Goal: Check status: Check status

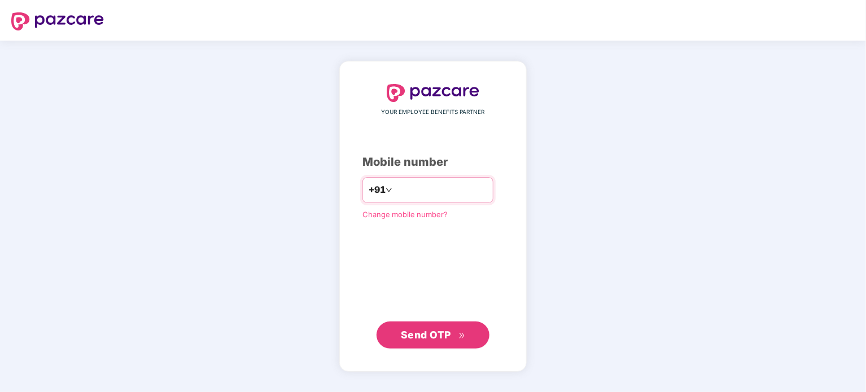
type input "**********"
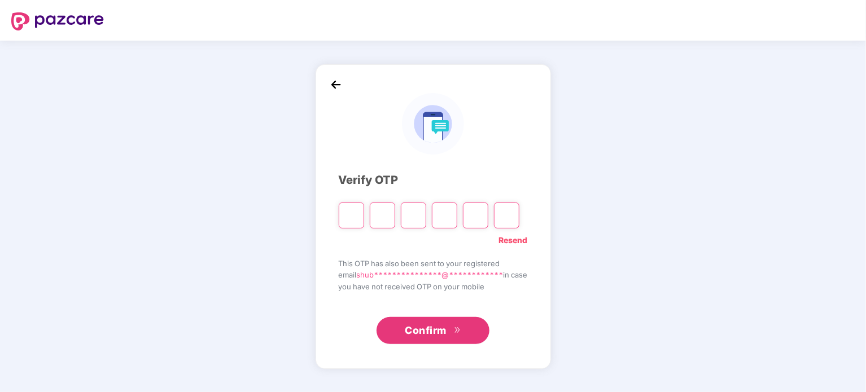
type input "*"
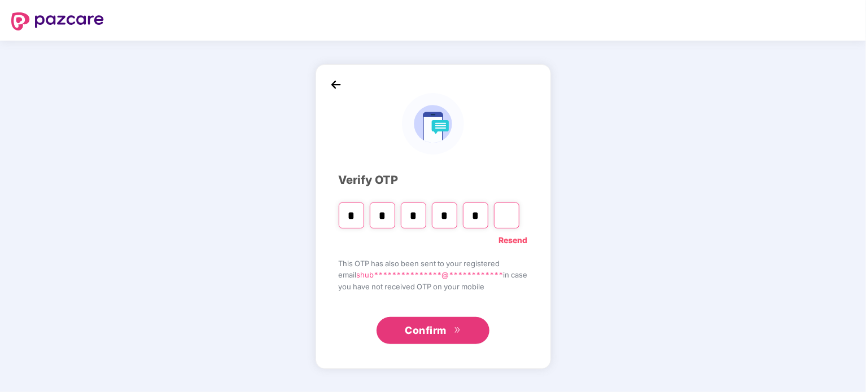
type input "*"
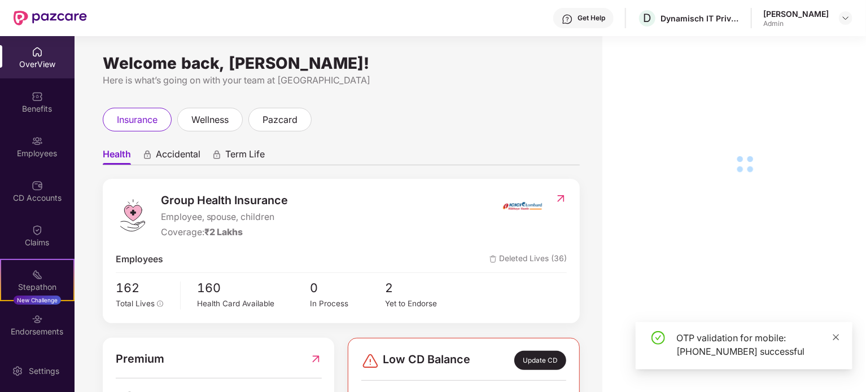
click at [839, 336] on icon "close" at bounding box center [836, 338] width 8 height 8
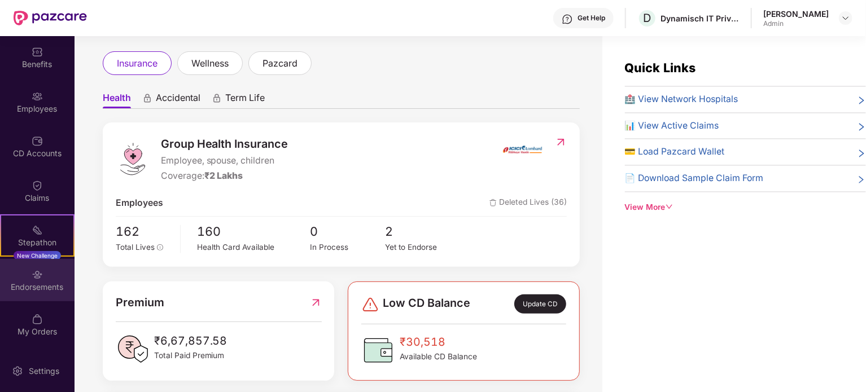
scroll to position [56, 0]
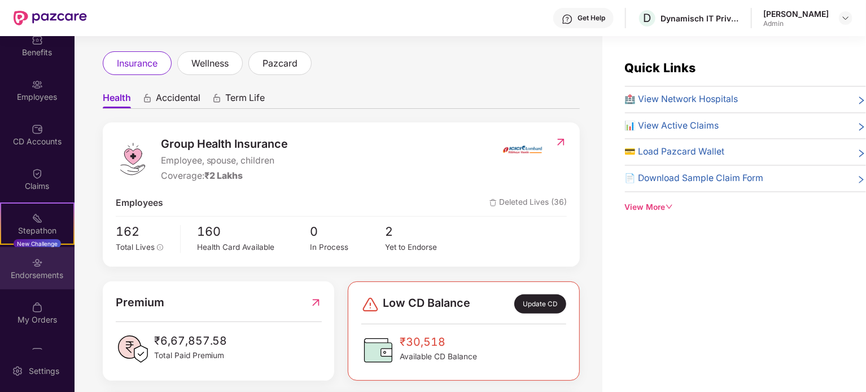
click at [37, 276] on div "Endorsements" at bounding box center [37, 275] width 75 height 11
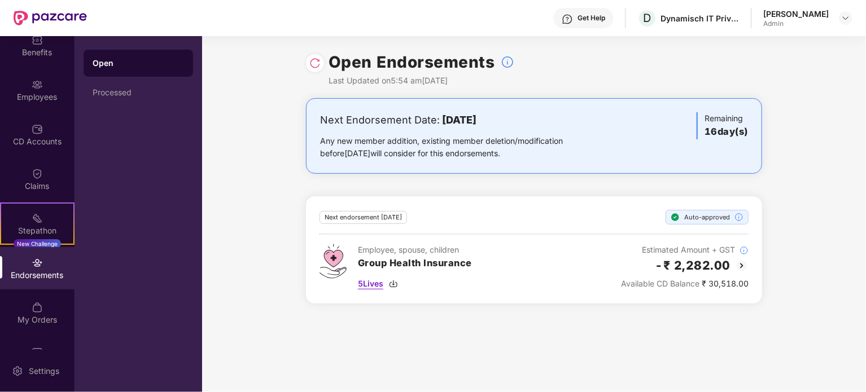
click at [378, 287] on span "5 Lives" at bounding box center [370, 284] width 25 height 12
click at [119, 89] on div "Processed" at bounding box center [138, 92] width 91 height 9
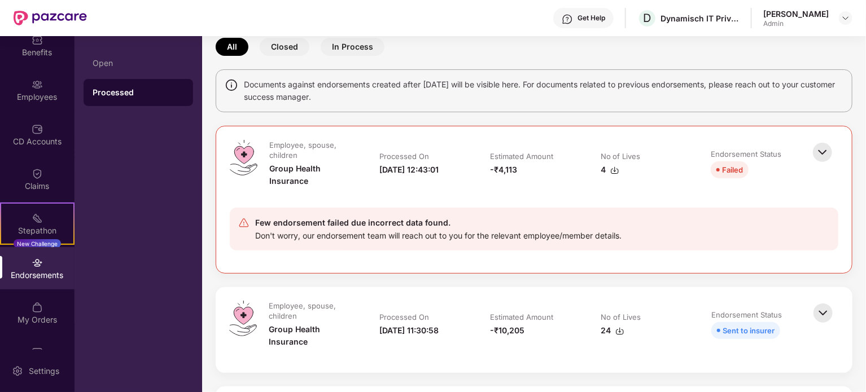
scroll to position [169, 0]
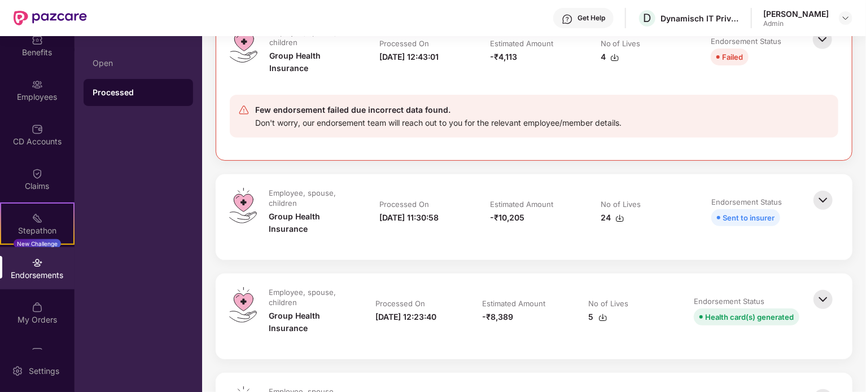
click at [825, 205] on img at bounding box center [823, 200] width 25 height 25
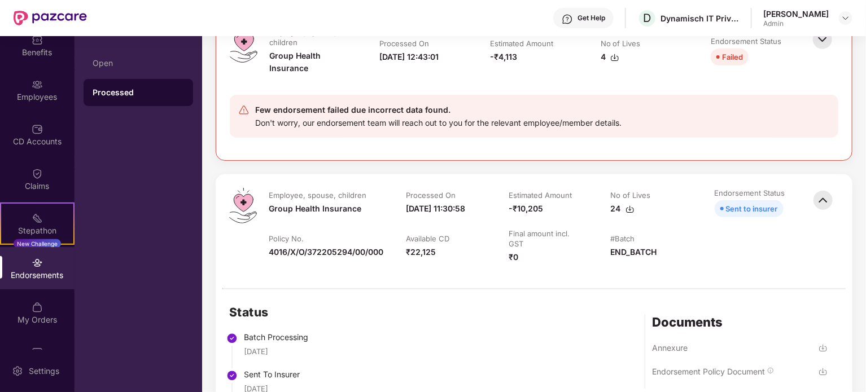
click at [630, 211] on img at bounding box center [629, 209] width 9 height 9
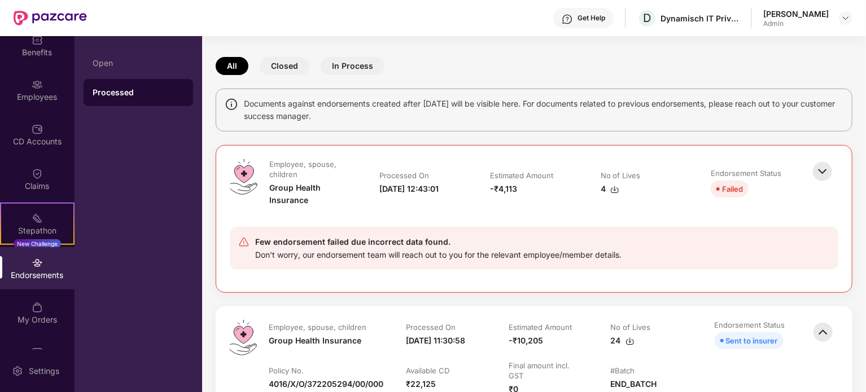
scroll to position [0, 0]
